Goal: Transaction & Acquisition: Obtain resource

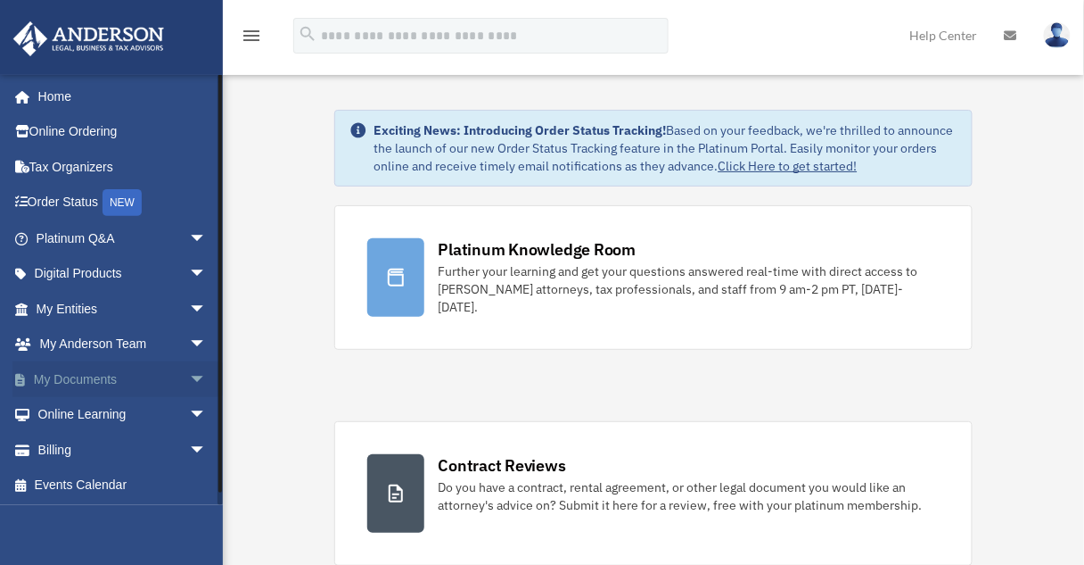
click at [189, 382] on span "arrow_drop_down" at bounding box center [207, 379] width 36 height 37
click at [74, 414] on link "Box" at bounding box center [129, 415] width 209 height 36
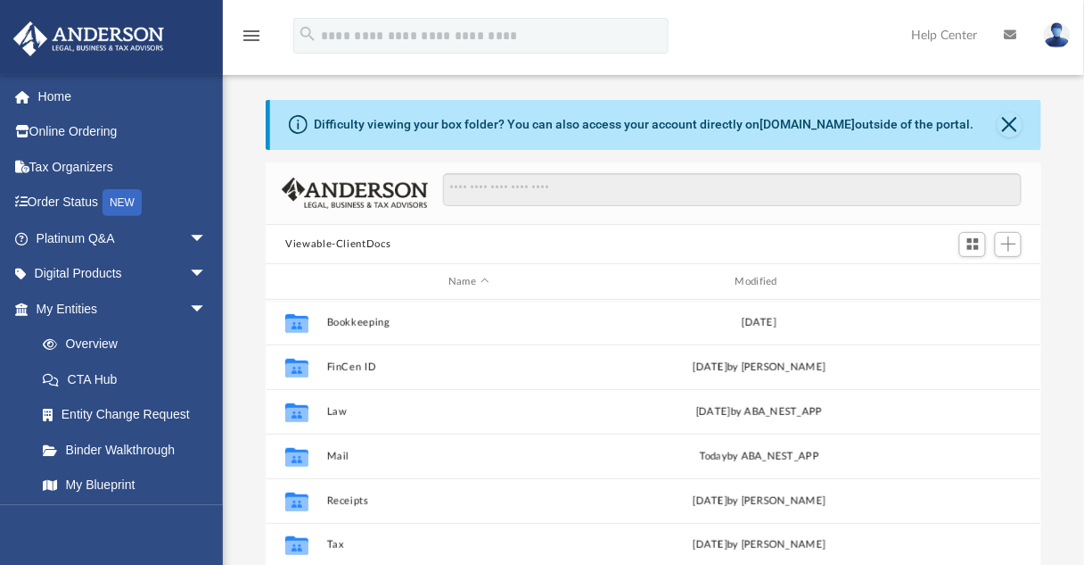
scroll to position [394, 764]
click at [1016, 130] on button "Close" at bounding box center [1010, 124] width 25 height 25
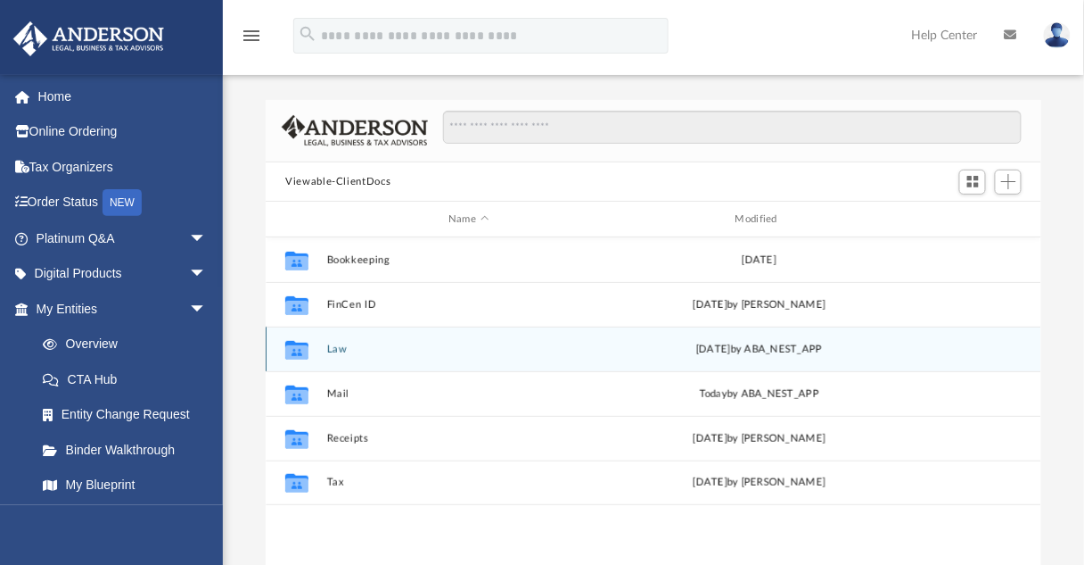
click at [340, 350] on button "Law" at bounding box center [469, 349] width 284 height 12
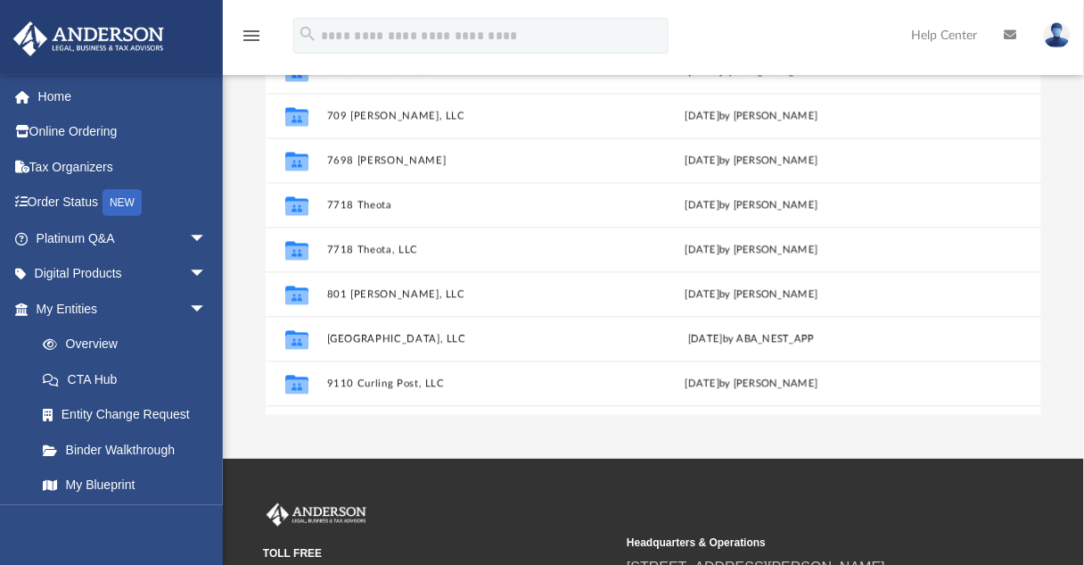
scroll to position [876, 0]
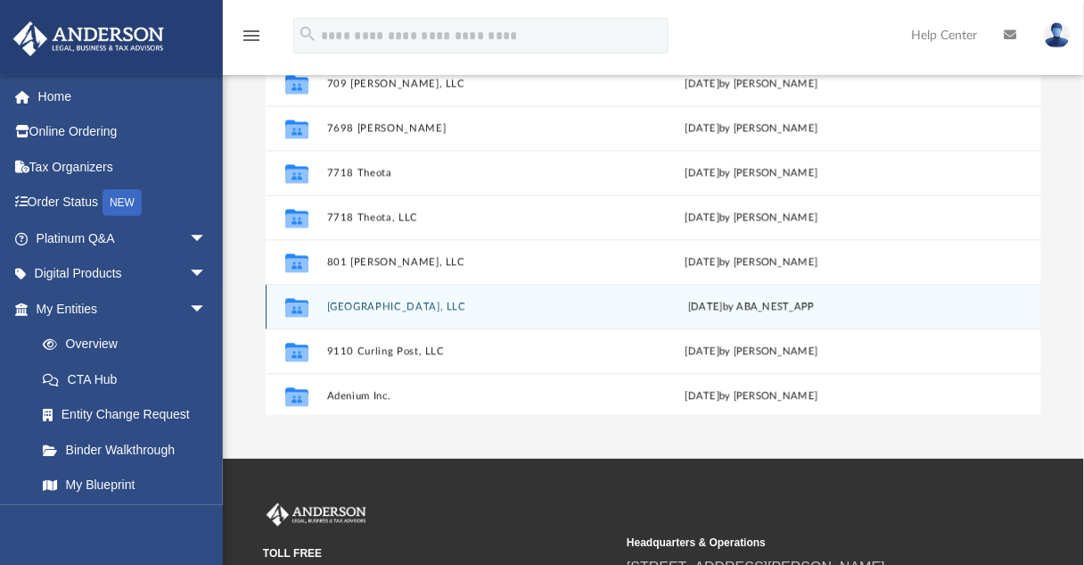
click at [384, 306] on button "[GEOGRAPHIC_DATA], LLC" at bounding box center [466, 307] width 278 height 12
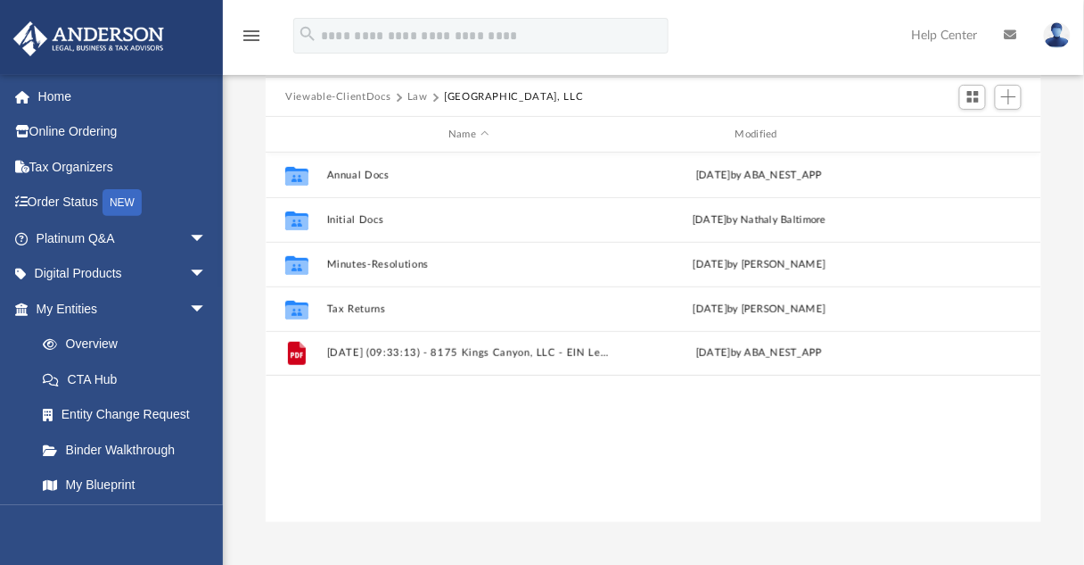
scroll to position [84, 0]
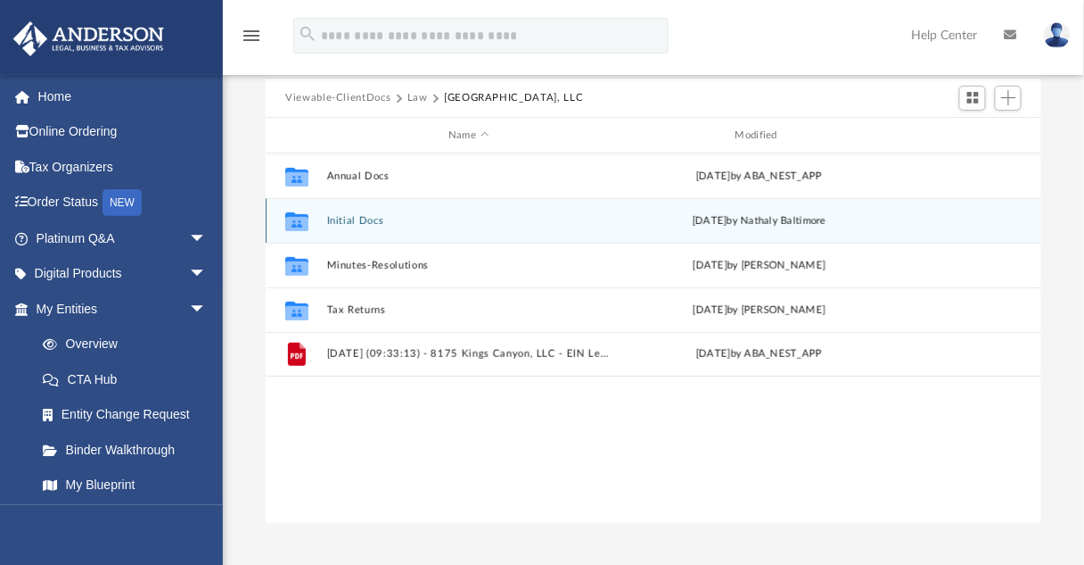
click at [351, 218] on button "Initial Docs" at bounding box center [469, 221] width 284 height 12
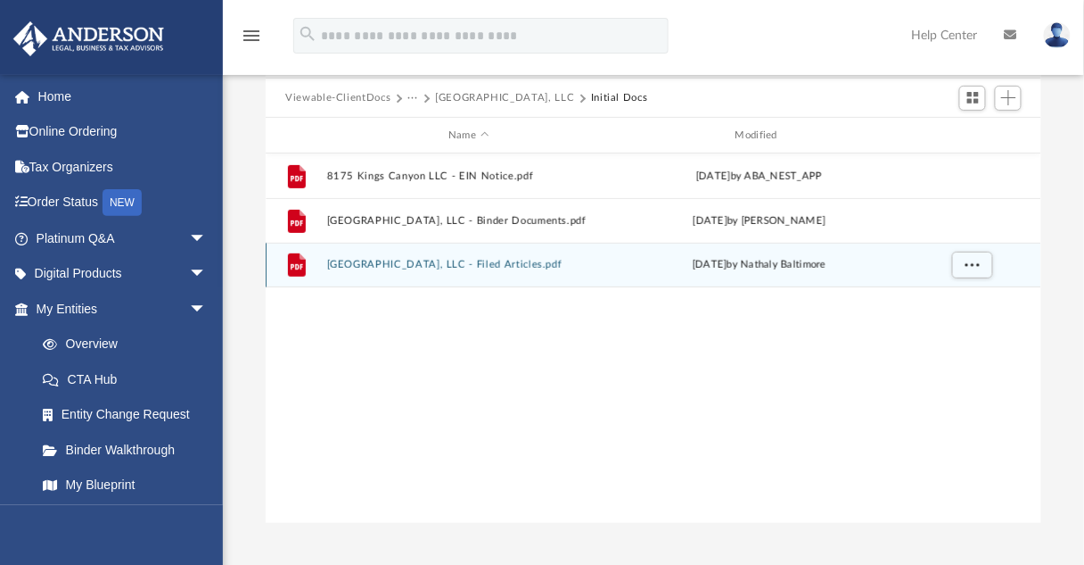
click at [488, 268] on button "[GEOGRAPHIC_DATA], LLC - Filed Articles.pdf" at bounding box center [469, 266] width 284 height 12
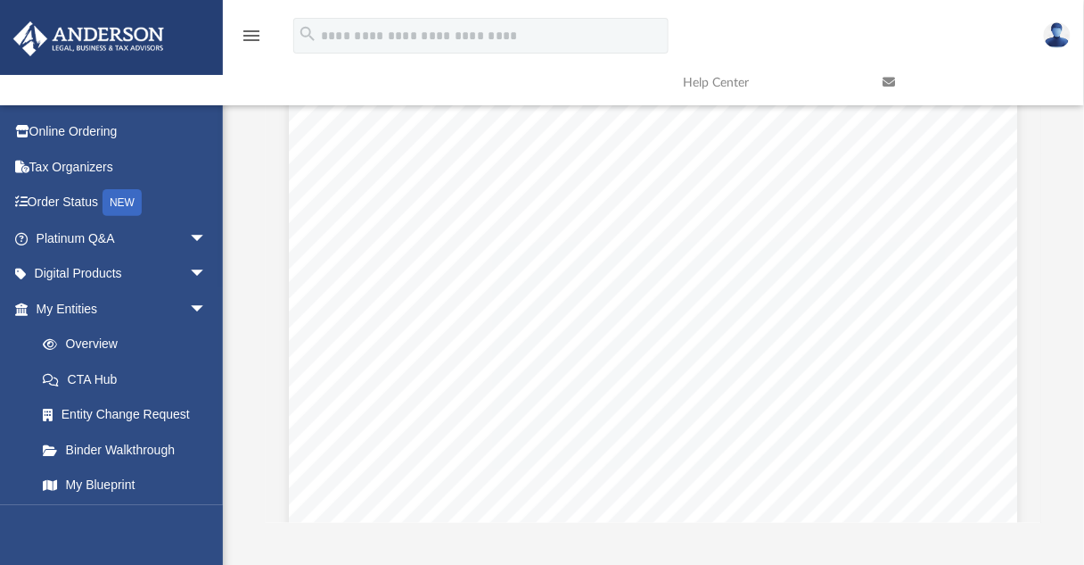
scroll to position [0, 0]
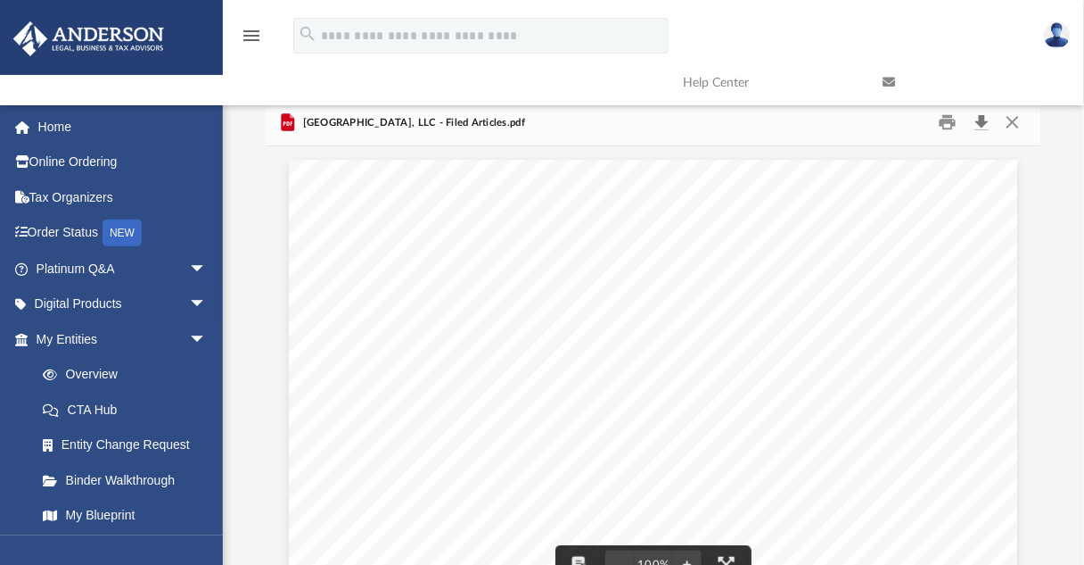
click at [986, 123] on button "Download" at bounding box center [982, 123] width 32 height 28
click at [1018, 122] on button "Close" at bounding box center [1013, 123] width 32 height 28
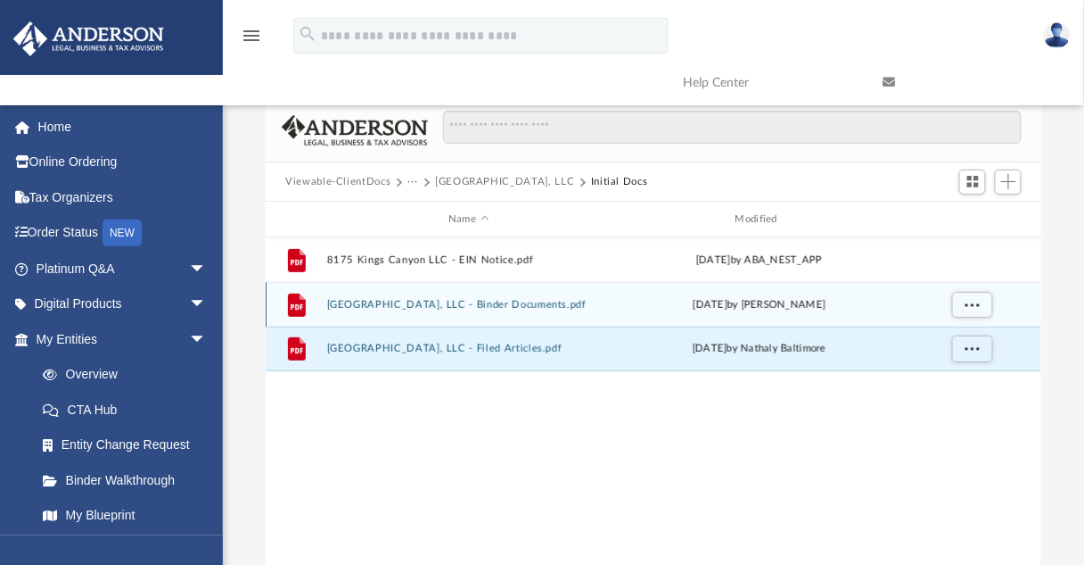
click at [485, 301] on button "[GEOGRAPHIC_DATA], LLC - Binder Documents.pdf" at bounding box center [469, 305] width 284 height 12
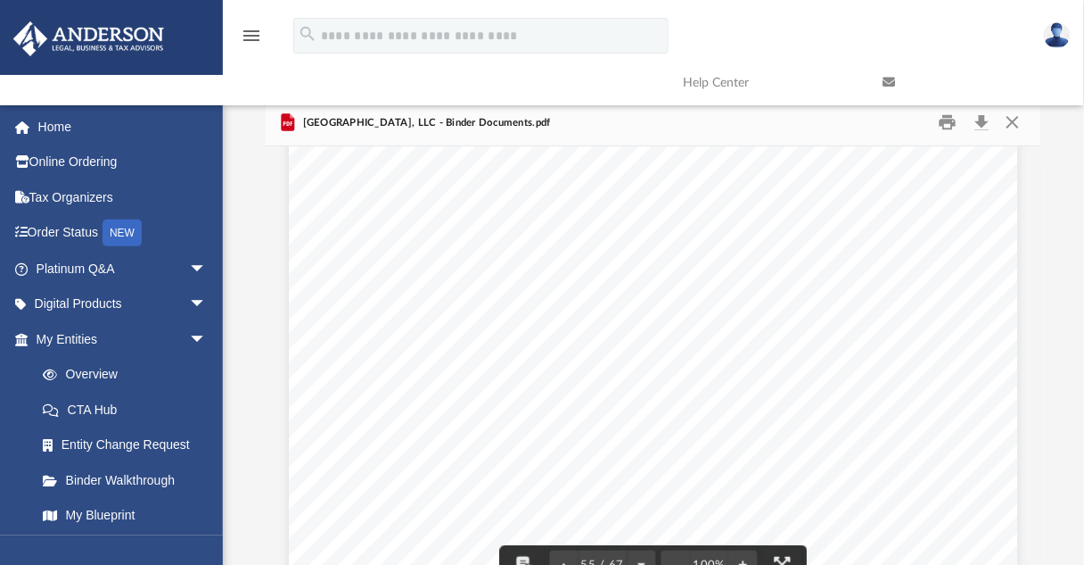
scroll to position [52726, 0]
click at [977, 136] on button "Download" at bounding box center [982, 123] width 32 height 28
click at [1018, 122] on button "Close" at bounding box center [1013, 123] width 32 height 28
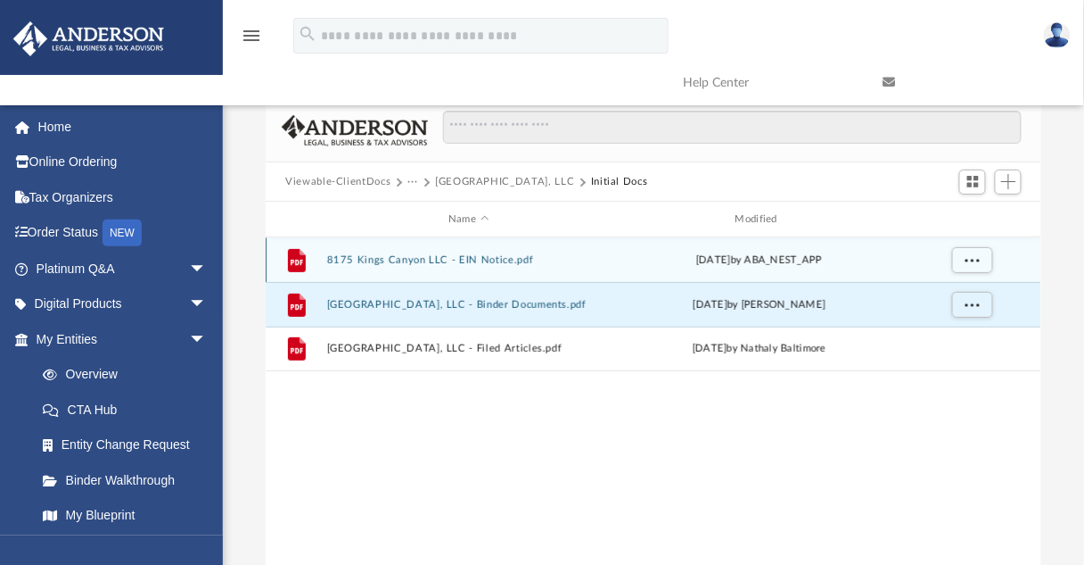
click at [493, 261] on button "8175 Kings Canyon LLC - EIN Notice.pdf" at bounding box center [469, 260] width 284 height 12
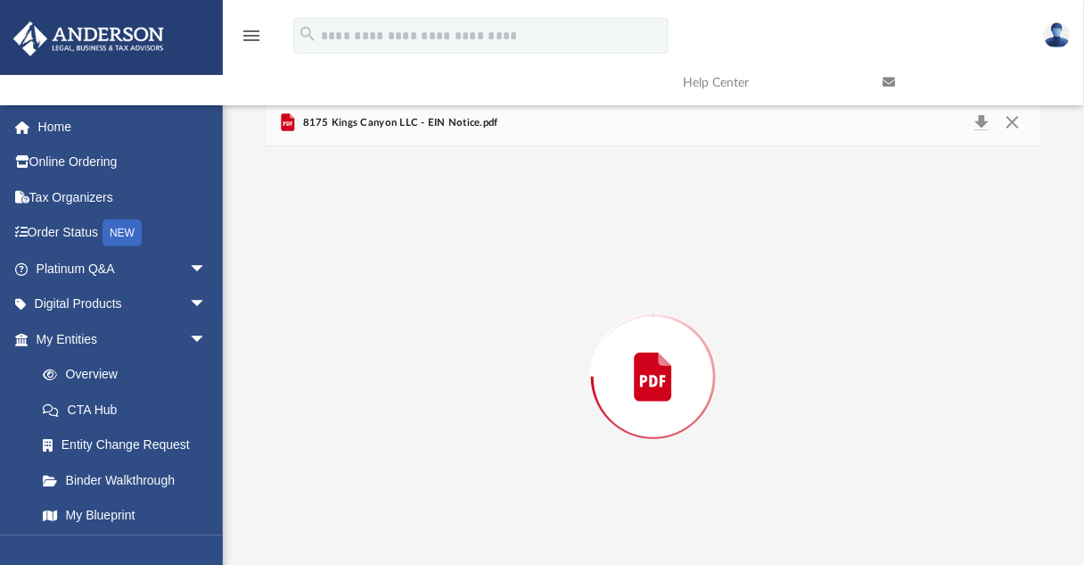
scroll to position [42, 0]
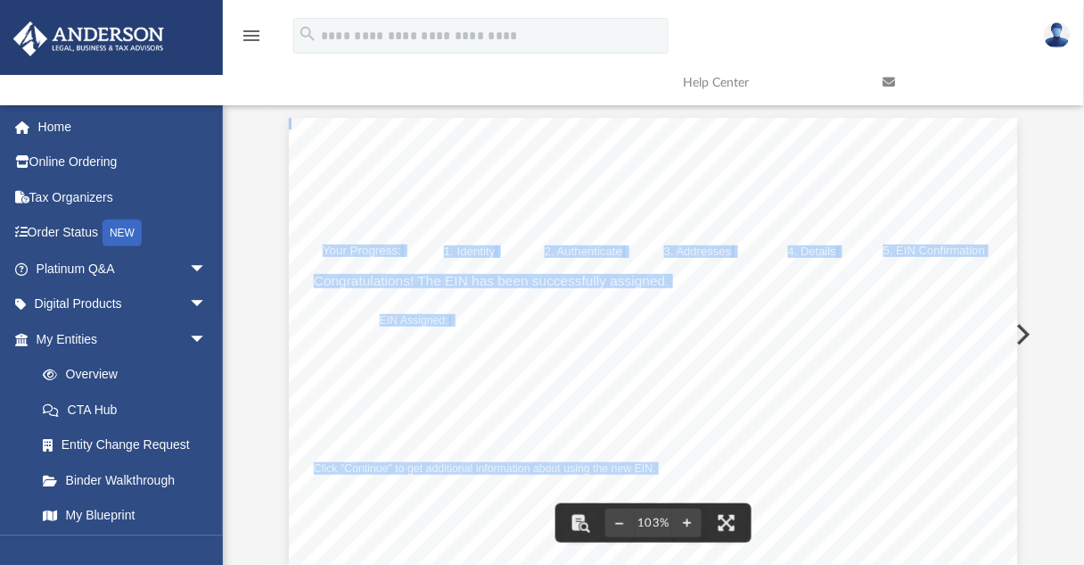
drag, startPoint x: 457, startPoint y: 314, endPoint x: 515, endPoint y: 316, distance: 58.0
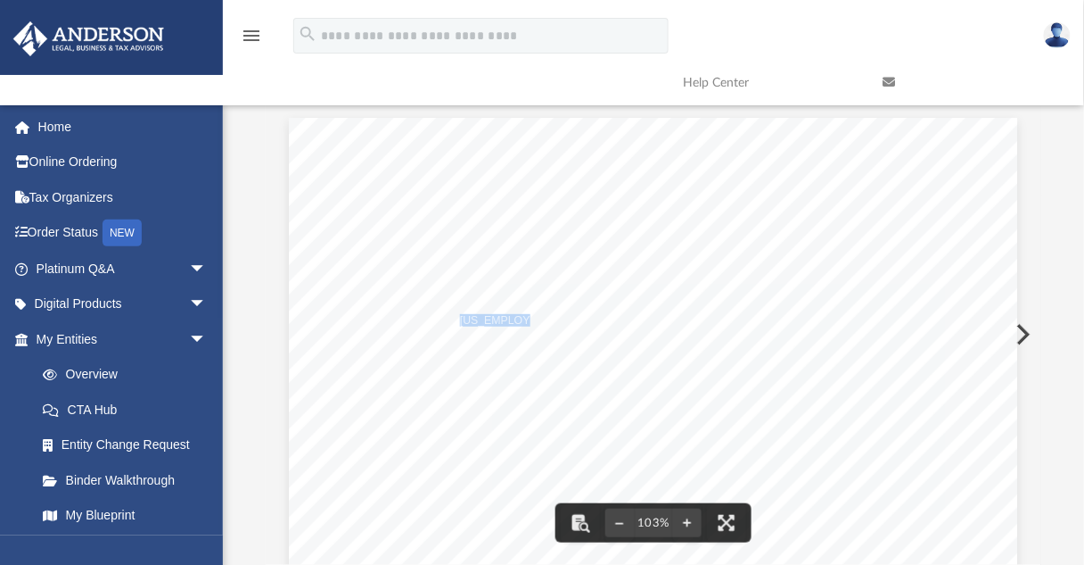
drag, startPoint x: 513, startPoint y: 317, endPoint x: 457, endPoint y: 320, distance: 56.2
click at [460, 320] on span "[US_EMPLOYER_IDENTIFICATION_NUMBER]" at bounding box center [577, 320] width 235 height 11
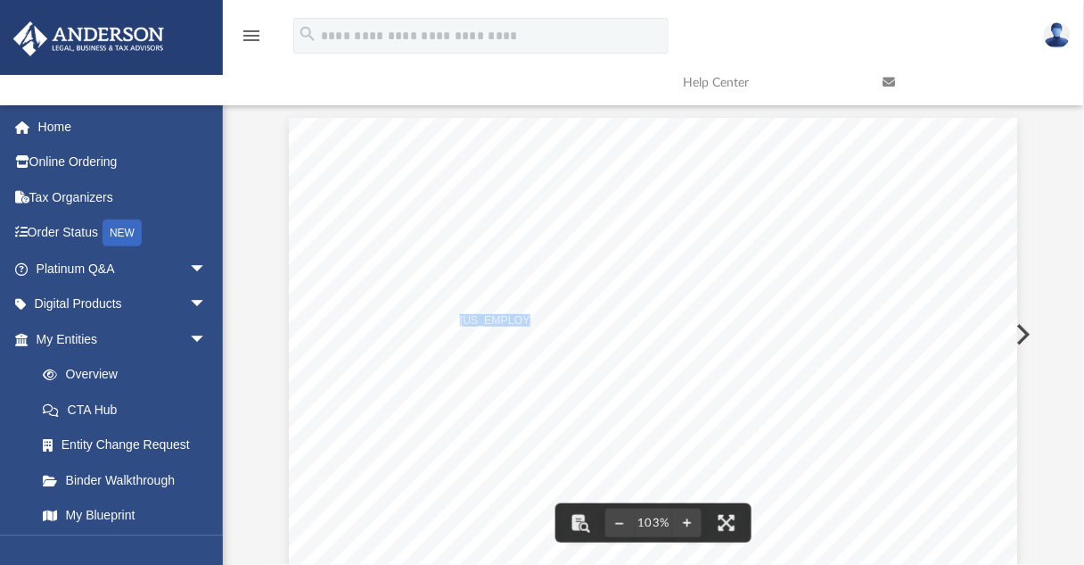
click at [632, 378] on span "The confirmation letter will be mailed to the applicant. This letter will be th…" at bounding box center [566, 383] width 504 height 11
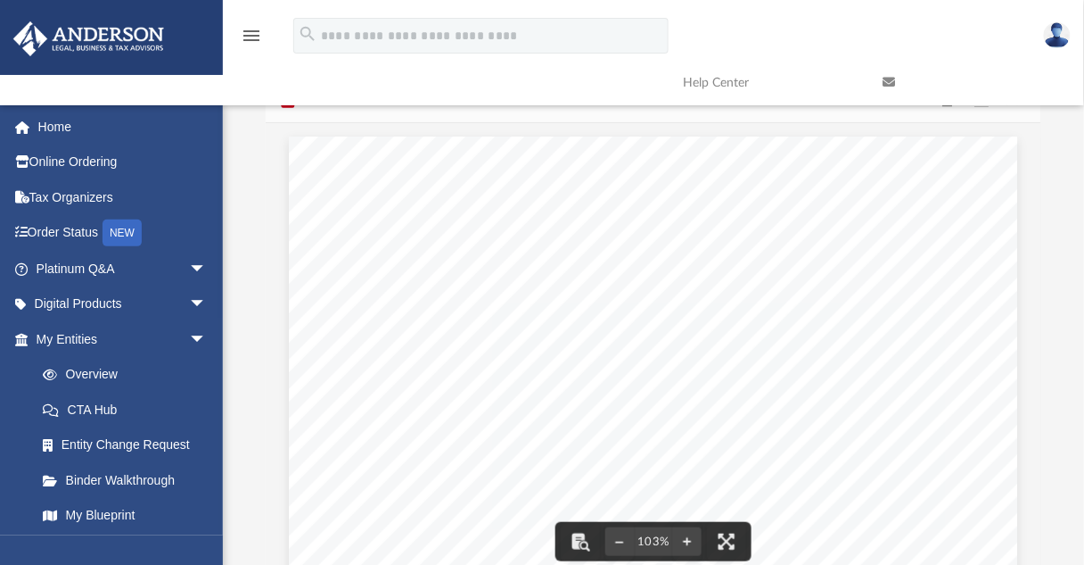
scroll to position [0, 0]
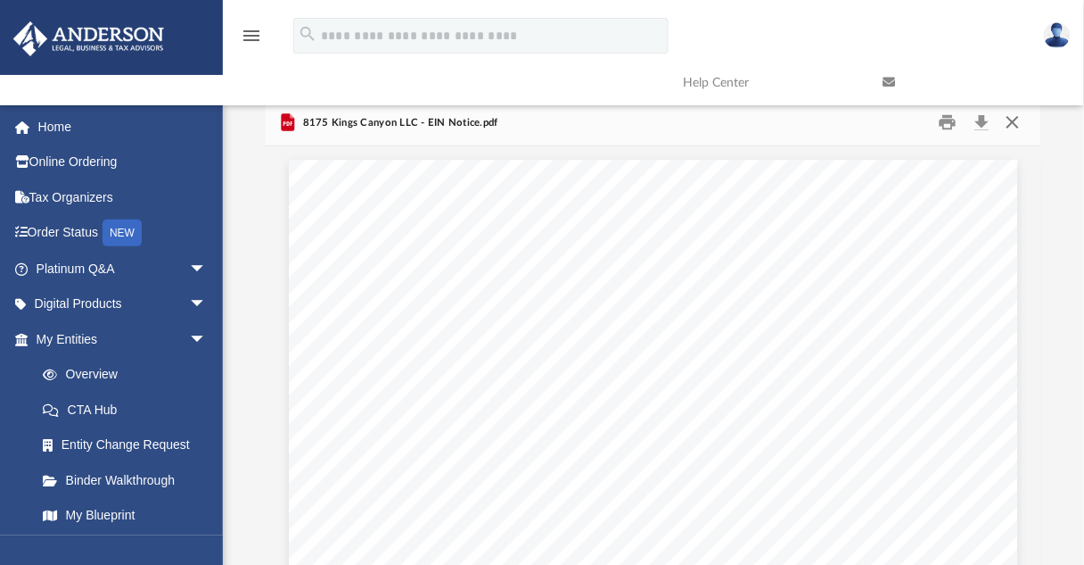
click at [1015, 131] on button "Close" at bounding box center [1013, 123] width 32 height 28
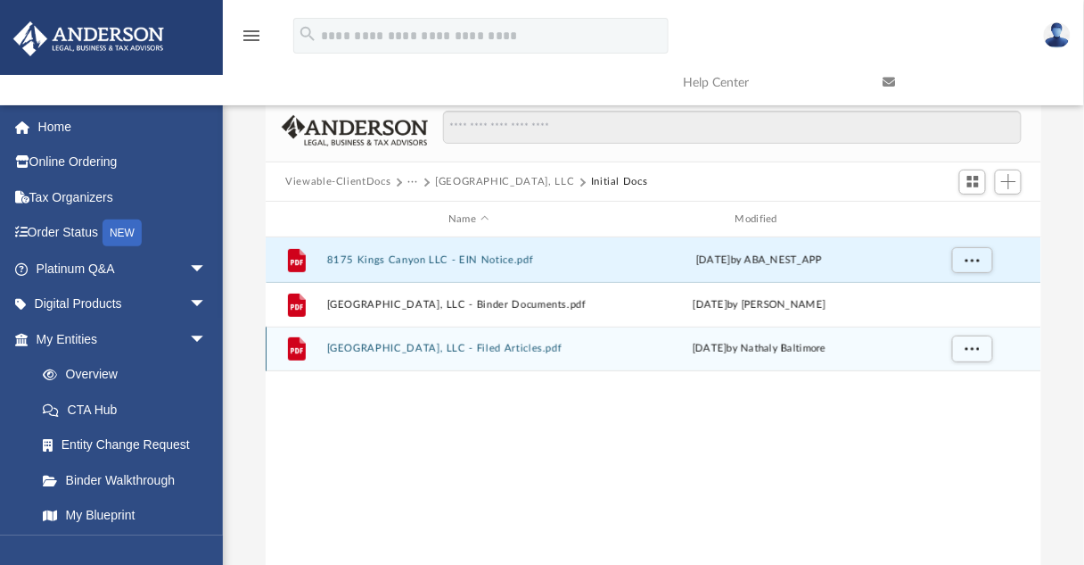
click at [485, 350] on button "[GEOGRAPHIC_DATA], LLC - Filed Articles.pdf" at bounding box center [469, 349] width 284 height 12
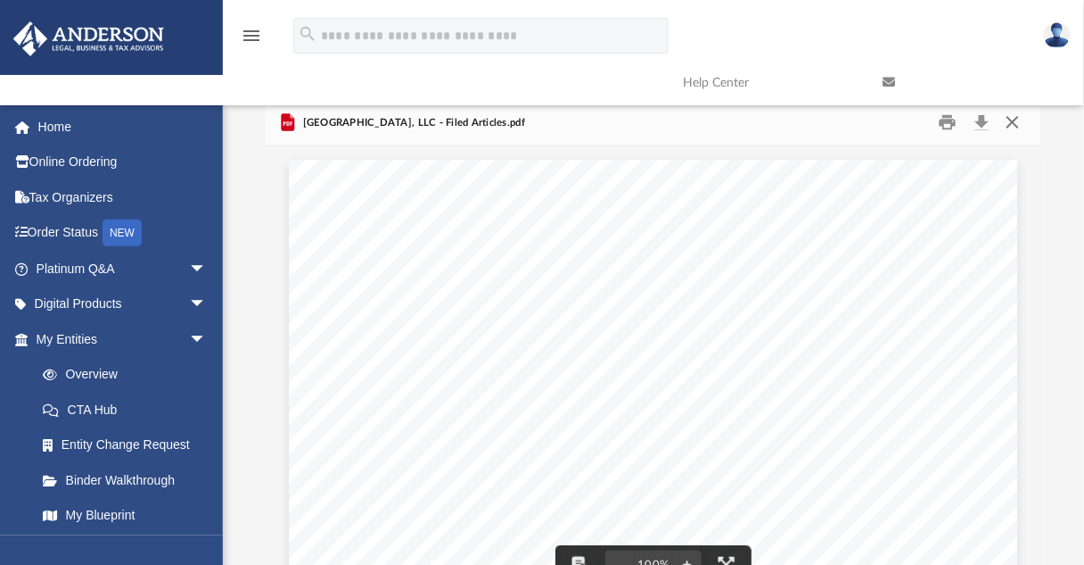
click at [1024, 124] on button "Close" at bounding box center [1013, 123] width 32 height 28
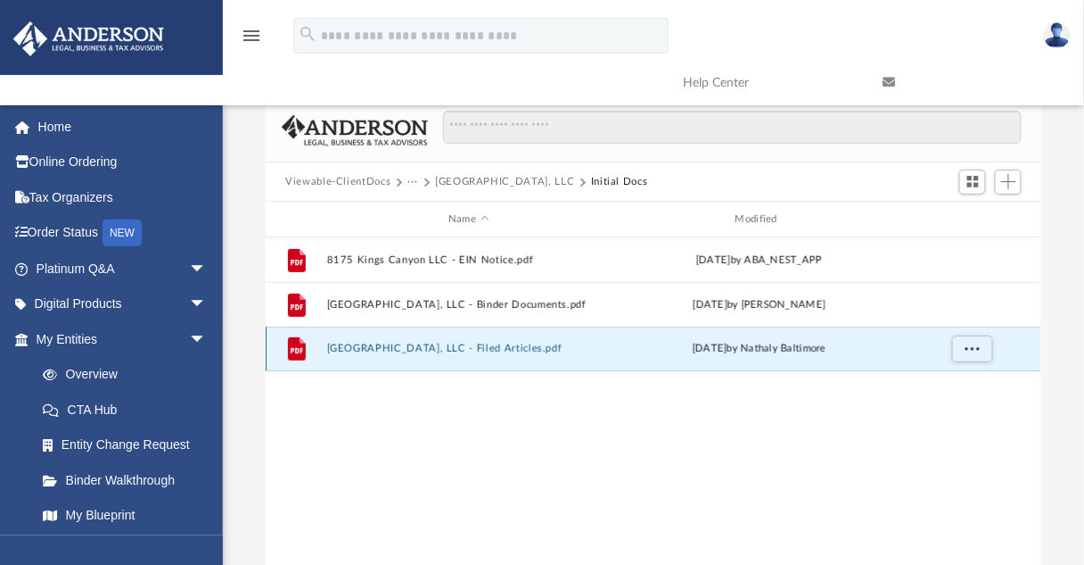
click at [730, 350] on div "[DATE] by [PERSON_NAME]" at bounding box center [760, 349] width 284 height 16
click at [513, 352] on button "[GEOGRAPHIC_DATA], LLC - Filed Articles.pdf" at bounding box center [469, 349] width 284 height 12
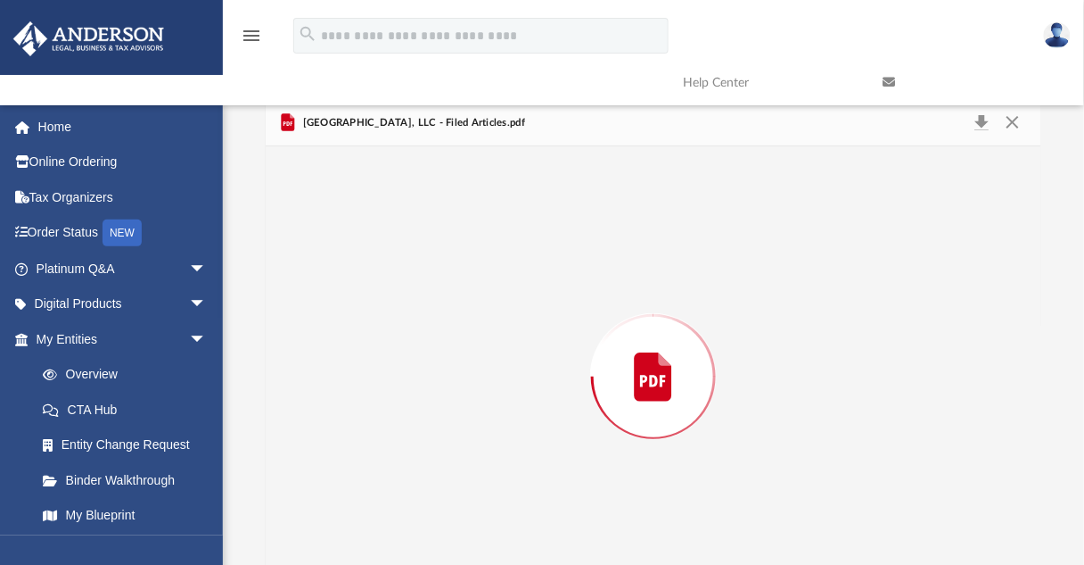
scroll to position [42, 0]
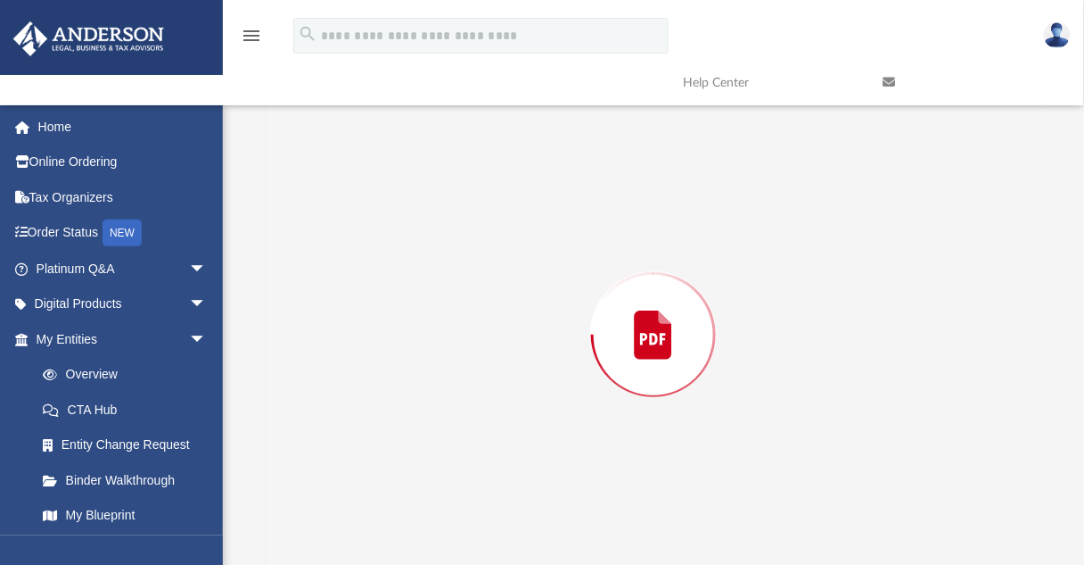
click at [515, 358] on div "Preview" at bounding box center [653, 334] width 775 height 460
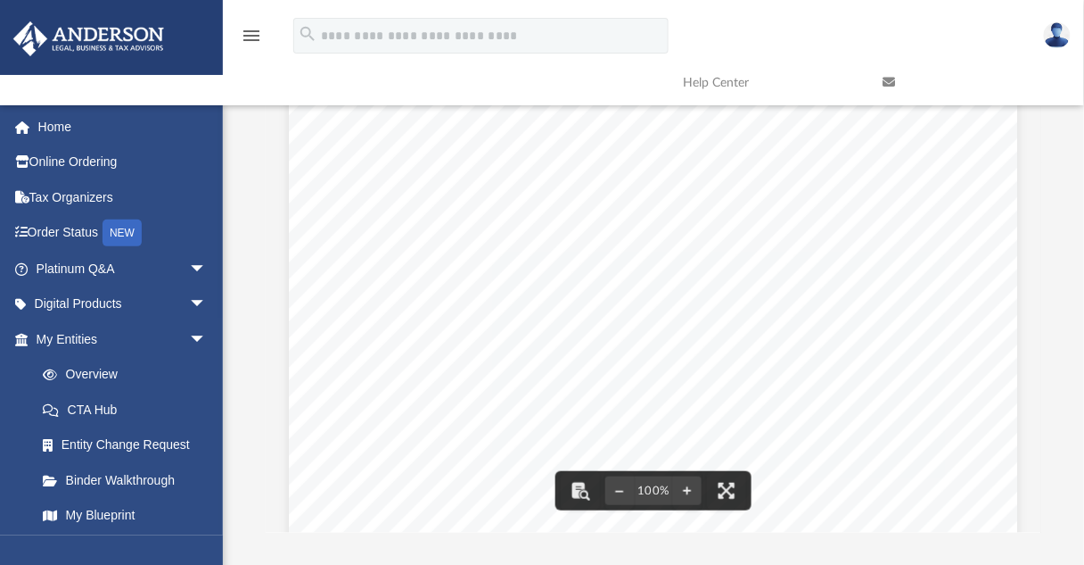
scroll to position [0, 0]
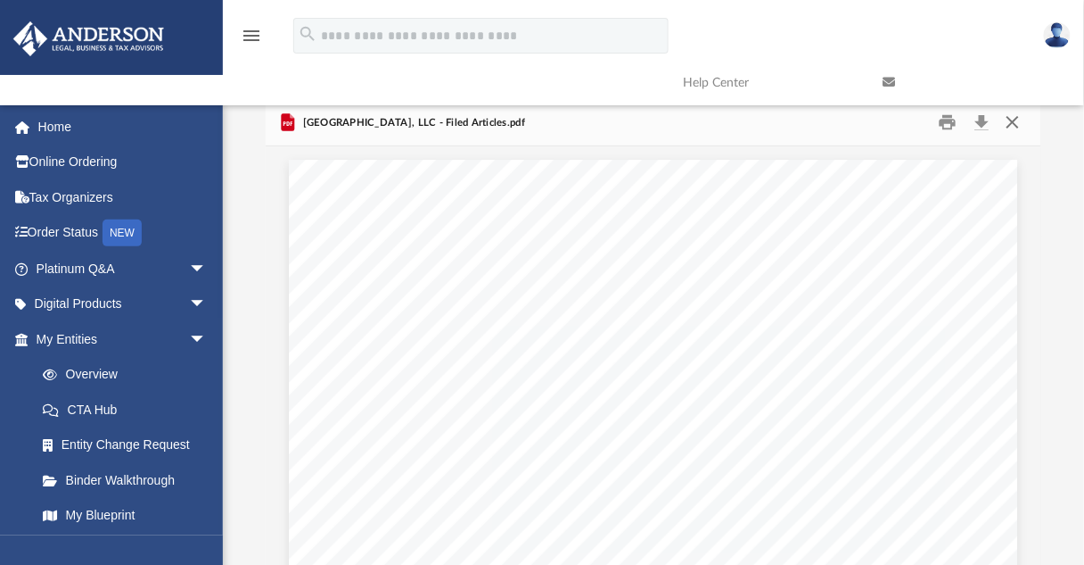
click at [1013, 124] on button "Close" at bounding box center [1013, 123] width 32 height 28
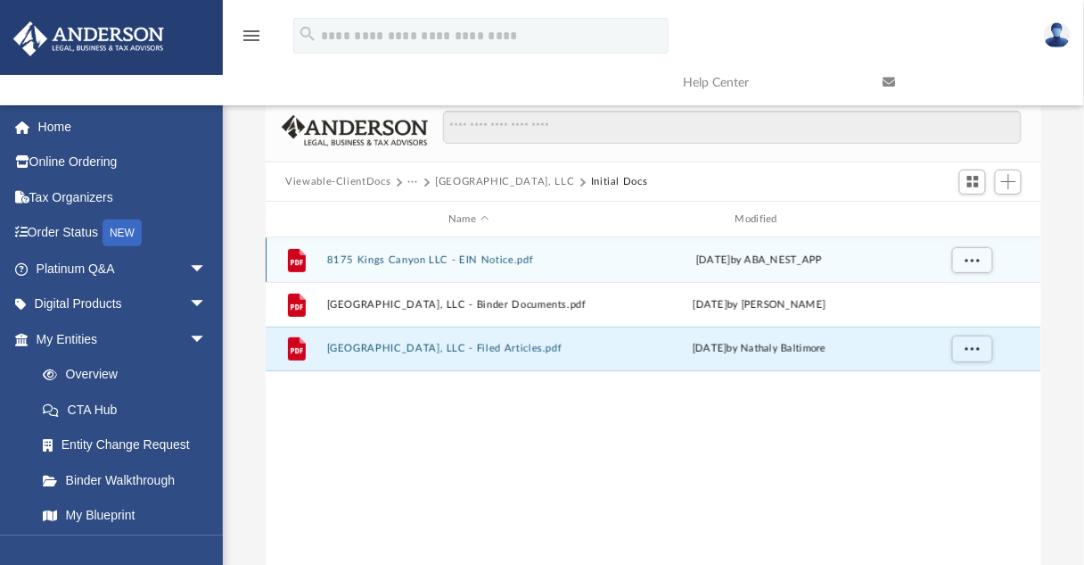
click at [505, 265] on button "8175 Kings Canyon LLC - EIN Notice.pdf" at bounding box center [469, 260] width 284 height 12
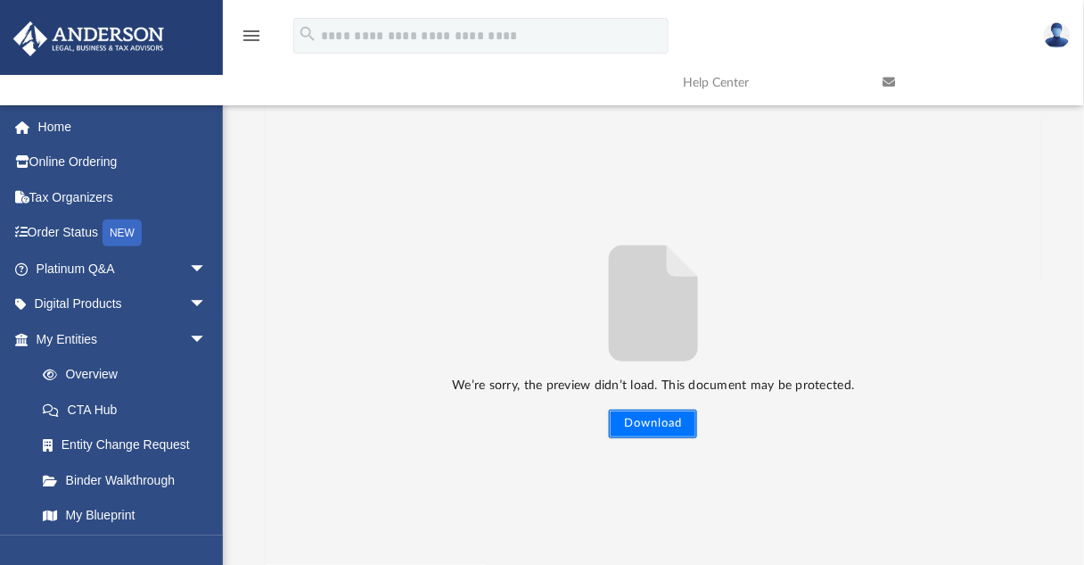
click at [671, 431] on button "Download" at bounding box center [653, 423] width 88 height 29
